Goal: Information Seeking & Learning: Find contact information

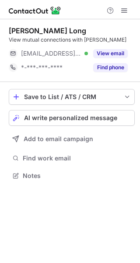
scroll to position [169, 140]
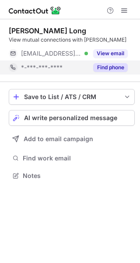
drag, startPoint x: 100, startPoint y: 49, endPoint x: 100, endPoint y: 66, distance: 17.5
click at [100, 50] on div "View email" at bounding box center [108, 53] width 40 height 14
click at [100, 66] on button "Find phone" at bounding box center [110, 67] width 35 height 9
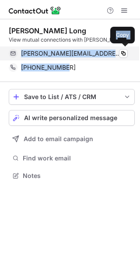
drag, startPoint x: 65, startPoint y: 67, endPoint x: 18, endPoint y: 55, distance: 48.0
click at [18, 55] on div "Jenny Zebley Long View mutual connections with Jenny jenny.long@schwab.com Veri…" at bounding box center [72, 50] width 126 height 48
copy div "jenny.long@schwab.com Verified Copy +14029686677"
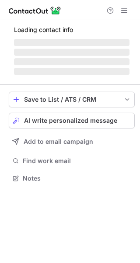
scroll to position [205, 140]
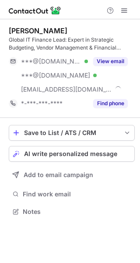
click at [116, 52] on div "Tajudeen Oshodi Global IT Finance Lead: Expert in Strategic Budgeting, Vendor M…" at bounding box center [72, 68] width 126 height 84
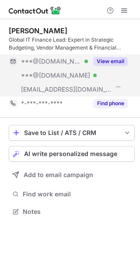
click at [116, 64] on button "View email" at bounding box center [110, 61] width 35 height 9
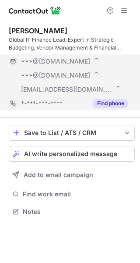
click at [118, 99] on button "Find phone" at bounding box center [110, 103] width 35 height 9
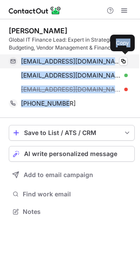
drag, startPoint x: 69, startPoint y: 106, endPoint x: 21, endPoint y: 62, distance: 65.1
click at [21, 62] on div "Tajudeen Oshodi Global IT Finance Lead: Expert in Strategic Budgeting, Vendor M…" at bounding box center [72, 68] width 126 height 84
copy div "oshodita@gmail.com Verified Copy toshodi@yahoo.com Verified Copy tajudeen.oshod…"
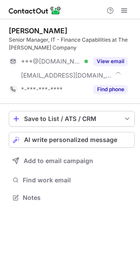
scroll to position [191, 140]
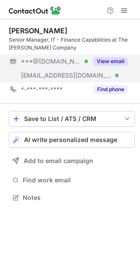
click at [98, 62] on button "View email" at bounding box center [110, 61] width 35 height 9
click at [103, 97] on div "Kevin Larsen Senior Manager, IT - Finance Capabilities at The Kraft Heinz Compa…" at bounding box center [72, 61] width 126 height 85
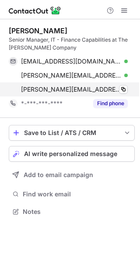
scroll to position [205, 140]
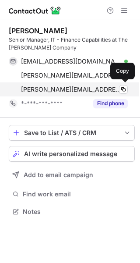
click at [104, 92] on span "kevin.larsen@us.hjheinz.com" at bounding box center [71, 89] width 100 height 8
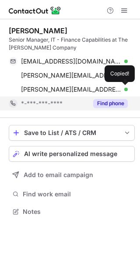
click at [104, 99] on button "Find phone" at bounding box center [110, 103] width 35 height 9
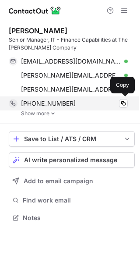
scroll to position [212, 140]
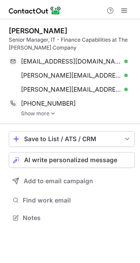
click at [52, 113] on img at bounding box center [52, 113] width 5 height 6
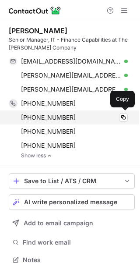
scroll to position [254, 134]
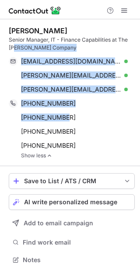
drag, startPoint x: 66, startPoint y: 118, endPoint x: 15, endPoint y: 51, distance: 84.1
click at [15, 51] on div "Kevin Larsen Senior Manager, IT - Finance Capabilities at The Kraft Heinz Compa…" at bounding box center [72, 92] width 126 height 132
copy div "aft Heinz Company kev.lar@comcast.net Verified Copy kevin.larsen@us.hjheinz.com…"
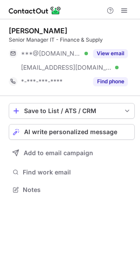
scroll to position [183, 140]
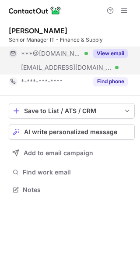
click at [103, 56] on button "View email" at bounding box center [110, 53] width 35 height 9
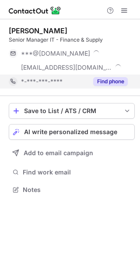
click at [106, 76] on div "Find phone" at bounding box center [108, 81] width 40 height 14
